Goal: Go to known website: Go to known website

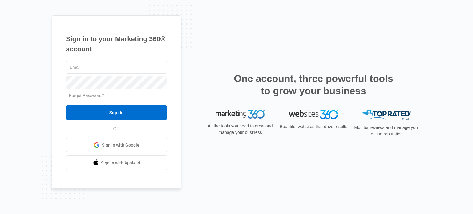
click at [119, 143] on span "Sign in with Google" at bounding box center [121, 145] width 38 height 6
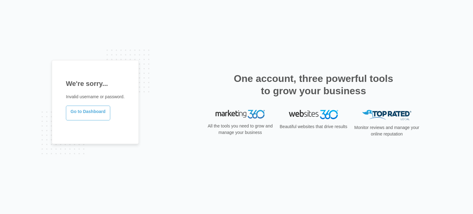
click at [88, 109] on link "Go to Dashboard" at bounding box center [88, 113] width 44 height 15
